Goal: Download file/media

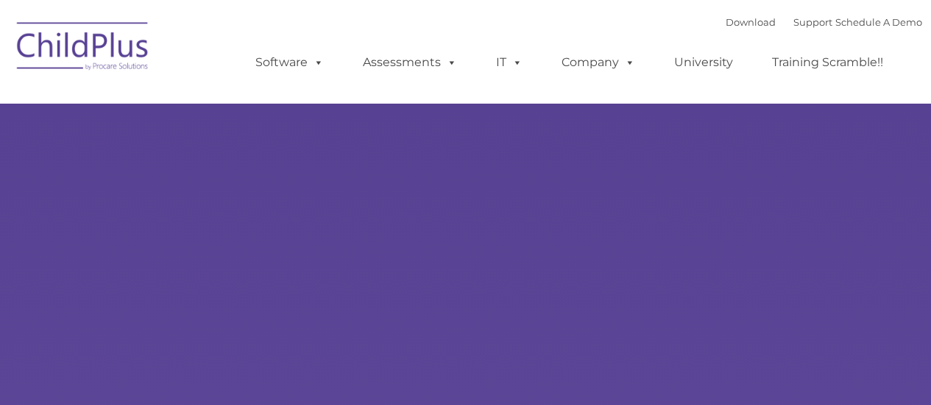
select select "MEDIUM"
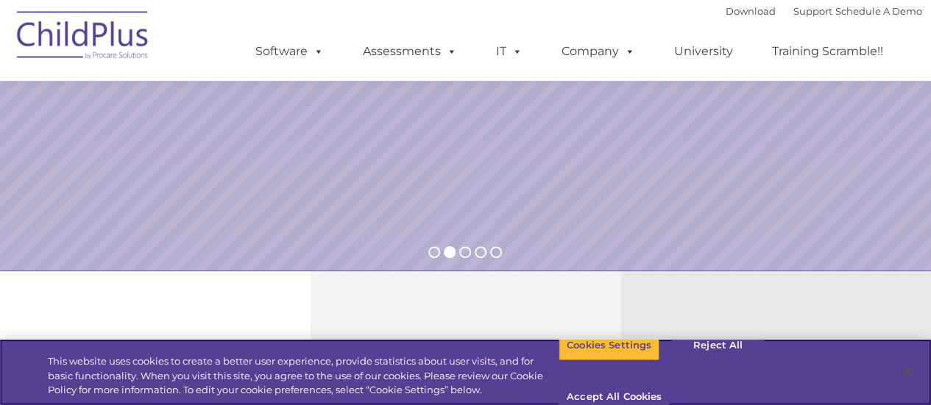
scroll to position [155, 0]
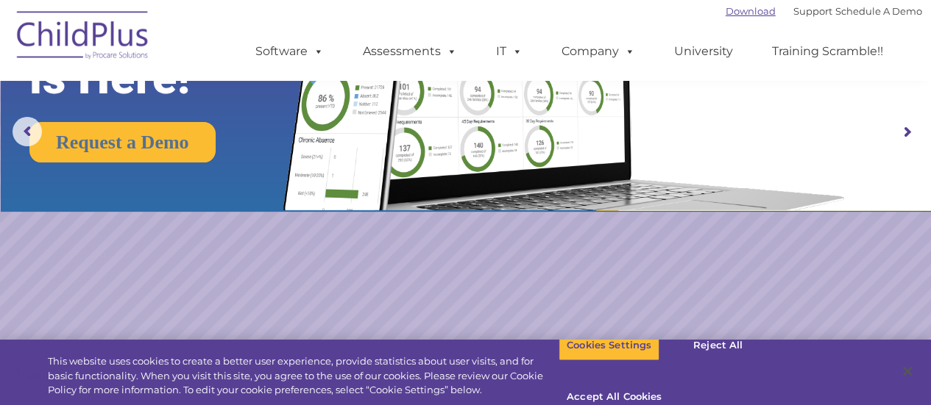
click at [736, 10] on link "Download" at bounding box center [751, 11] width 50 height 12
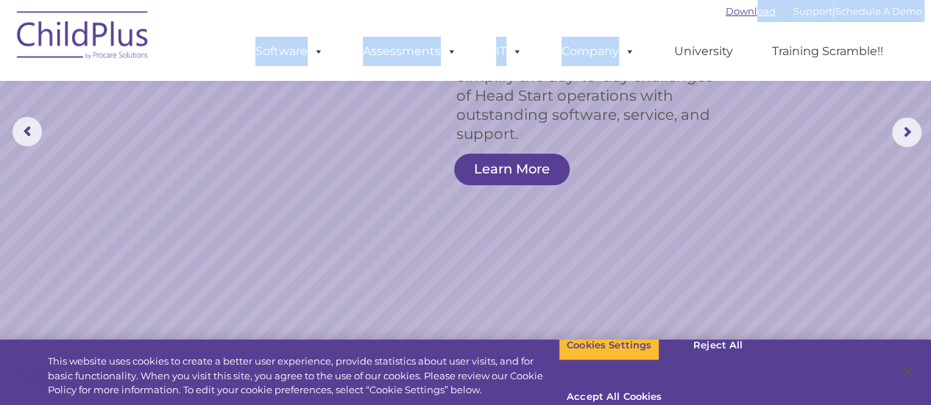
drag, startPoint x: 734, startPoint y: 23, endPoint x: 734, endPoint y: 8, distance: 14.7
click at [734, 8] on div "Download Support | Schedule A Demo  MENU MENU Software ChildPlus: The original…" at bounding box center [574, 40] width 696 height 81
click at [704, 205] on rs-slide "Simplify the day-to-day challenges of Head Start operations with outstanding so…" at bounding box center [465, 132] width 931 height 574
click at [643, 5] on div "Download Support | Schedule A Demo  MENU MENU Software ChildPlus: The original…" at bounding box center [574, 40] width 696 height 81
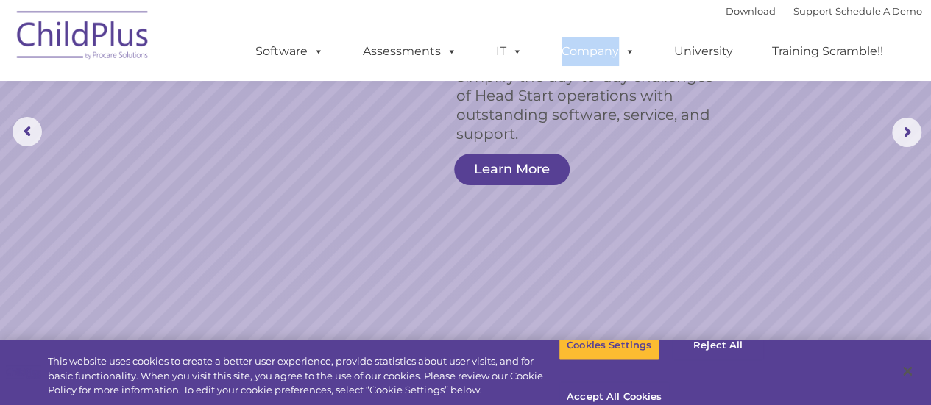
click at [643, 5] on div "Download Support | Schedule A Demo  MENU MENU Software ChildPlus: The original…" at bounding box center [574, 40] width 696 height 81
click at [739, 11] on link "Download" at bounding box center [751, 11] width 50 height 12
click at [88, 32] on img at bounding box center [83, 38] width 147 height 74
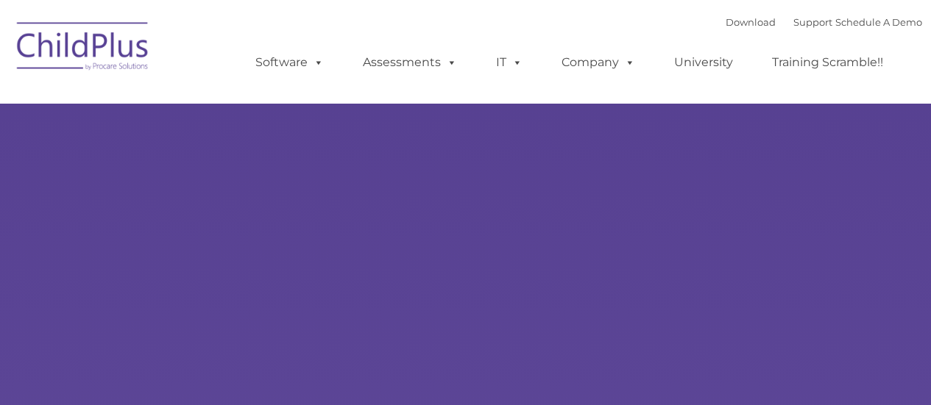
type input ""
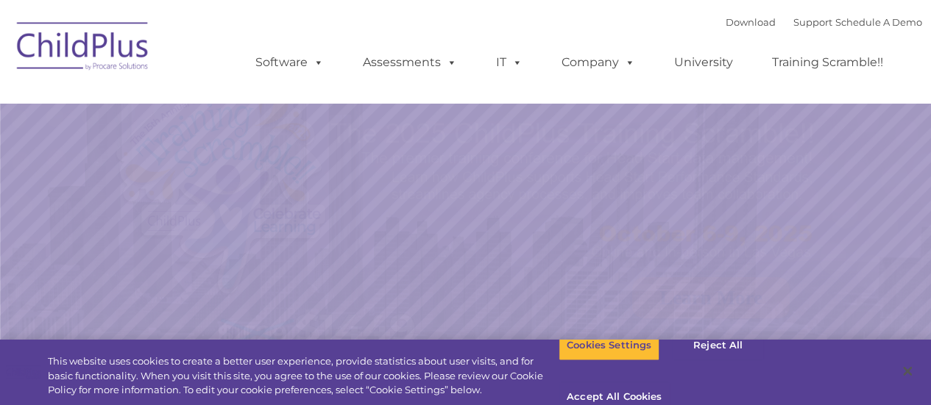
select select "MEDIUM"
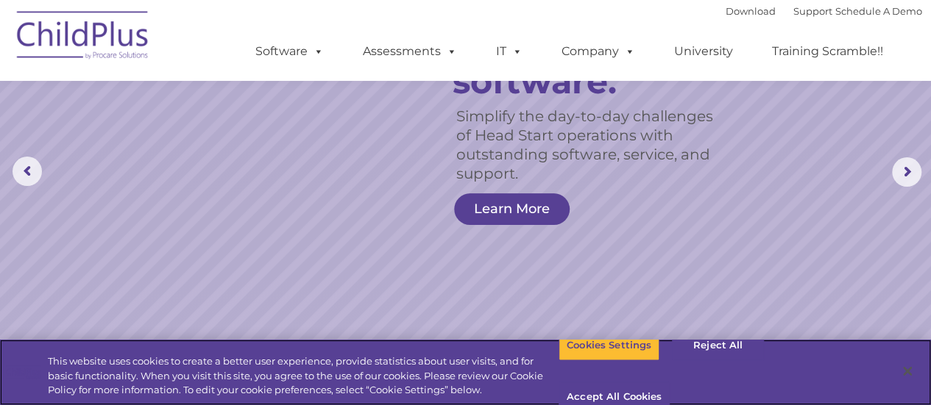
scroll to position [98, 0]
